Goal: Task Accomplishment & Management: Use online tool/utility

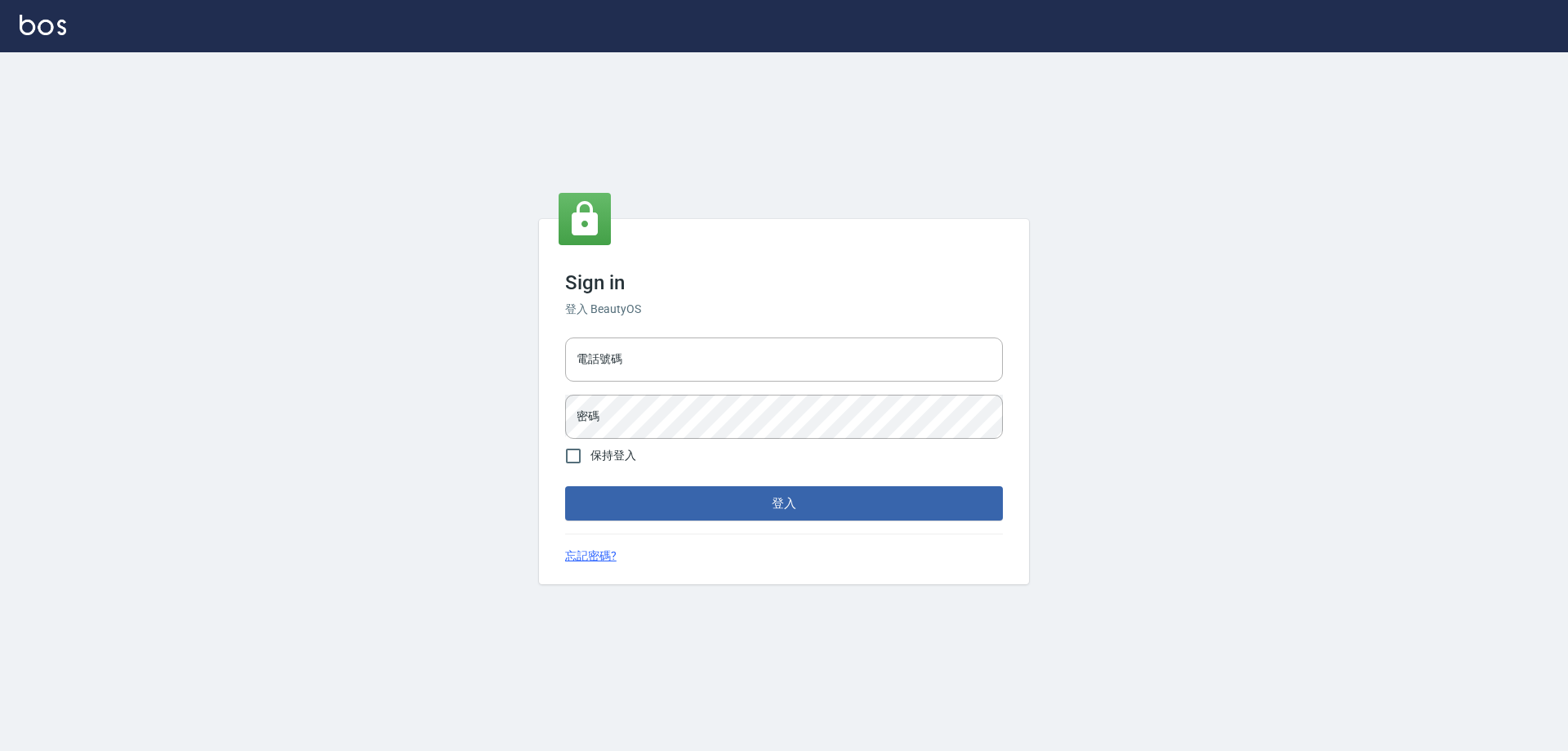
click at [651, 383] on div "電話號碼 電話號碼 密碼 密碼" at bounding box center [784, 388] width 451 height 115
click at [635, 362] on input "電話號碼" at bounding box center [784, 359] width 438 height 44
type input "0910967130"
click at [565, 486] on button "登入" at bounding box center [784, 503] width 438 height 34
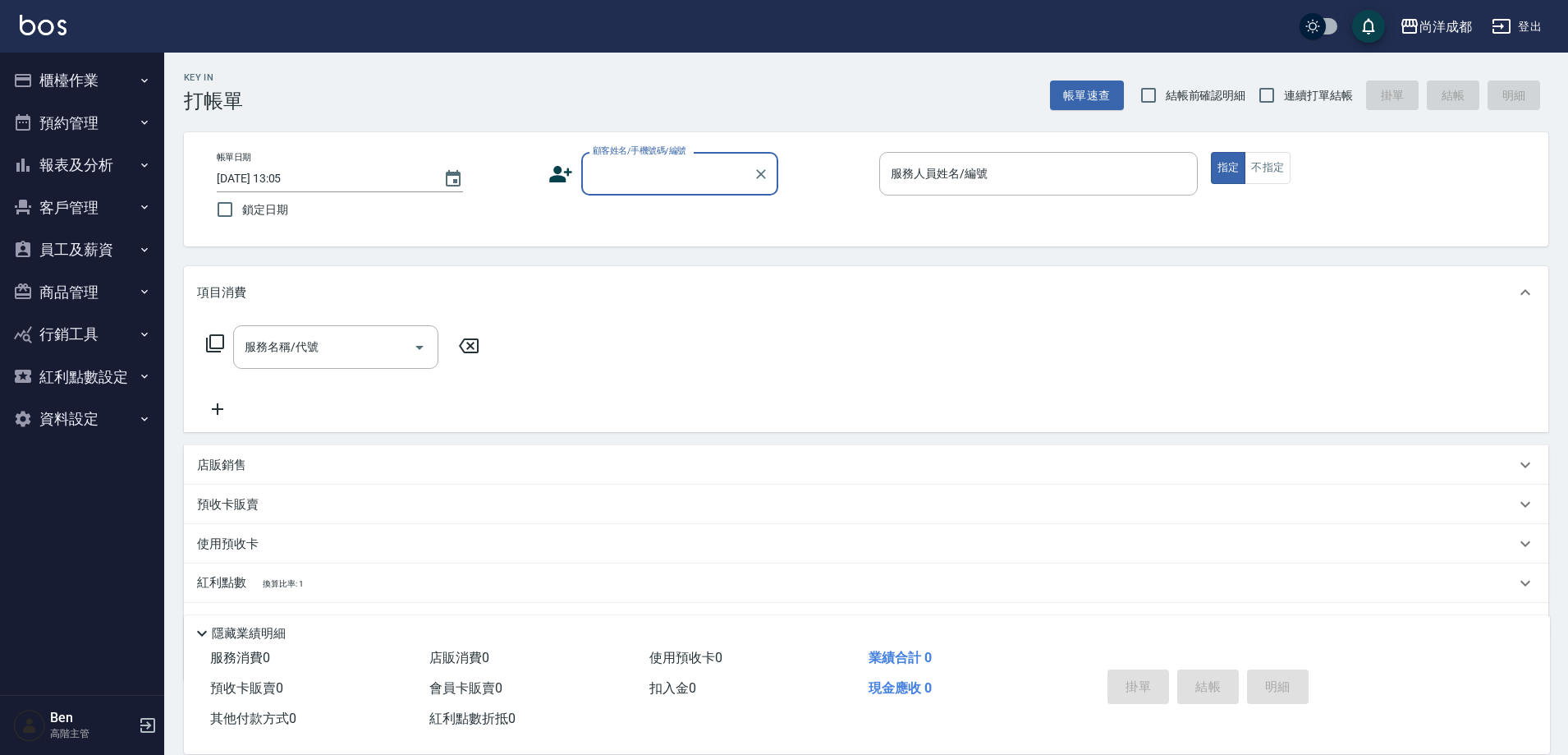
click at [1473, 11] on div "尚洋成都 登出" at bounding box center [784, 26] width 1568 height 53
click at [1454, 26] on div "尚洋成都" at bounding box center [1445, 26] width 53 height 21
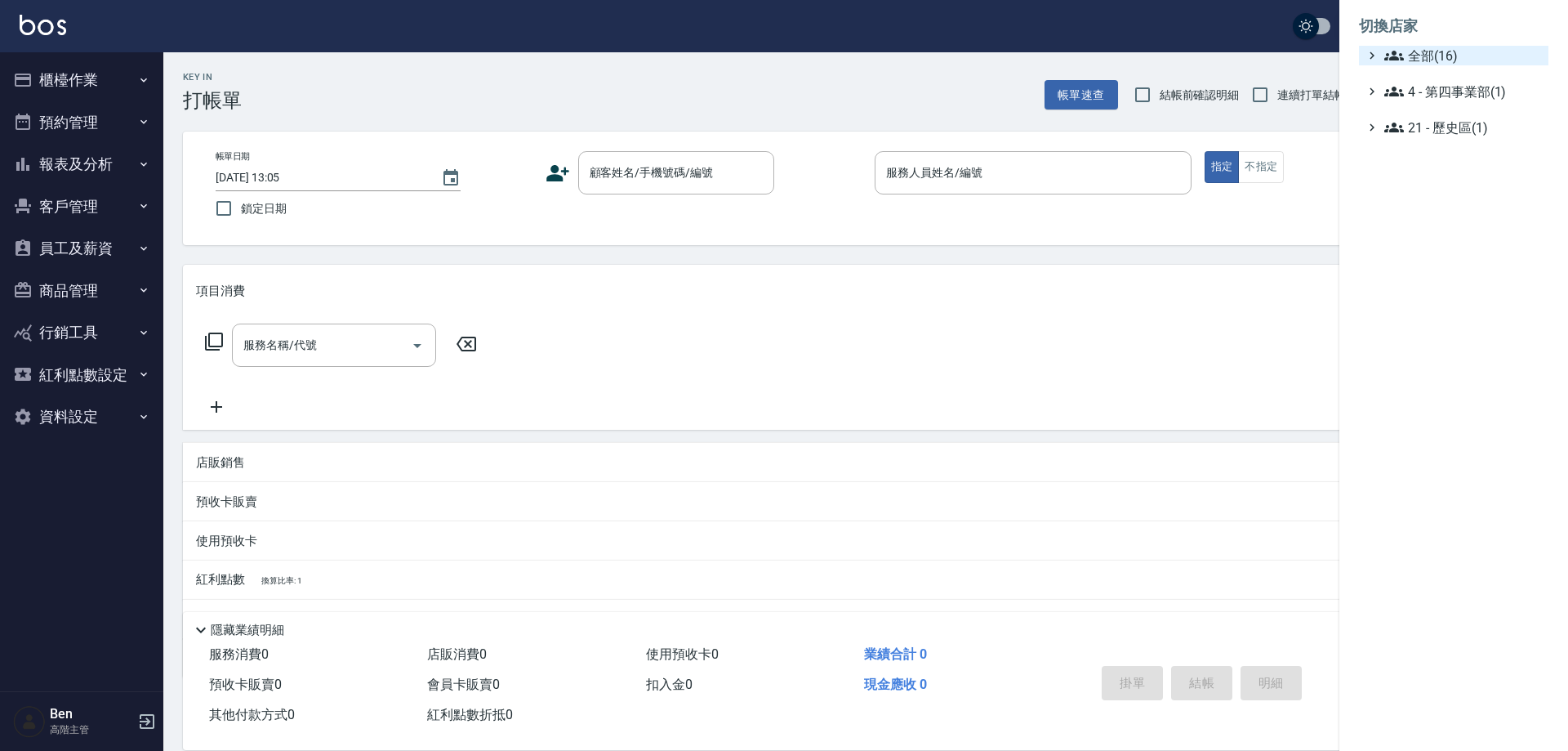
click at [1447, 52] on span "全部(16)" at bounding box center [1464, 55] width 158 height 20
